Goal: Navigation & Orientation: Go to known website

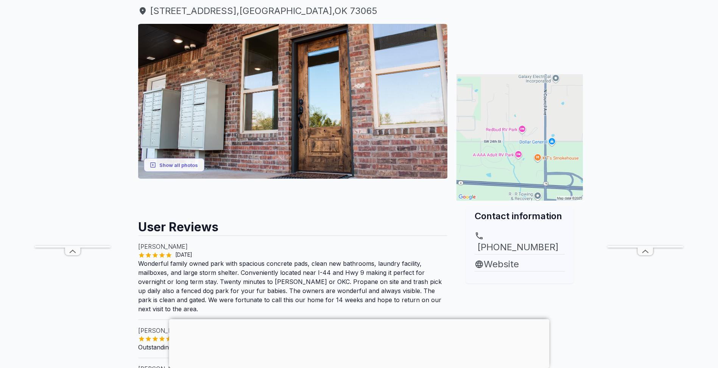
scroll to position [76, 0]
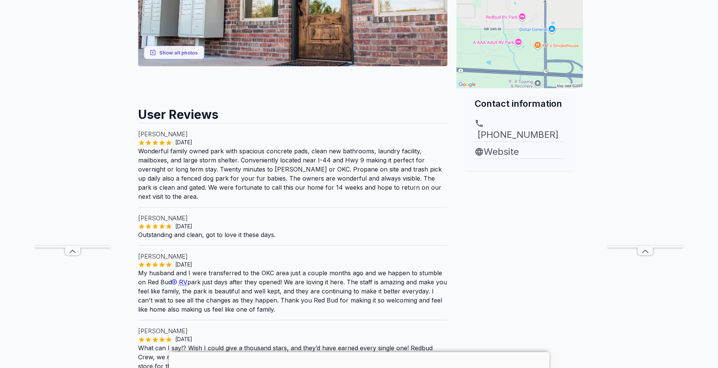
scroll to position [227, 0]
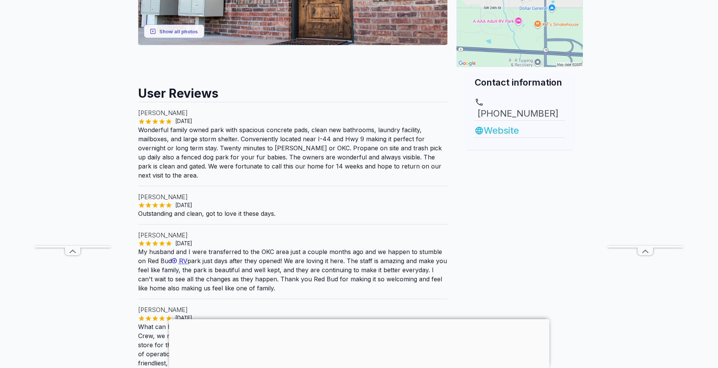
click at [501, 124] on link "Website" at bounding box center [520, 131] width 90 height 14
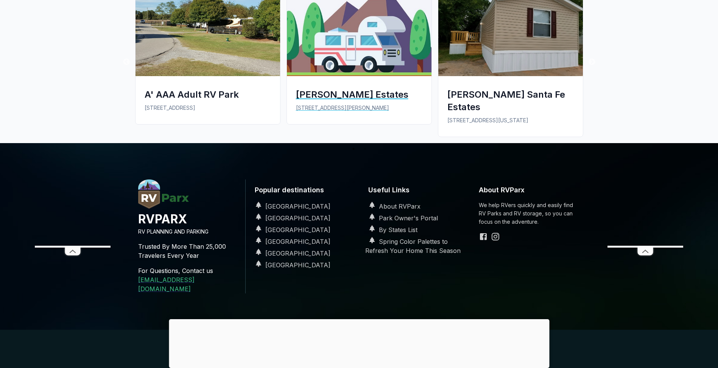
scroll to position [742, 0]
